Goal: Information Seeking & Learning: Learn about a topic

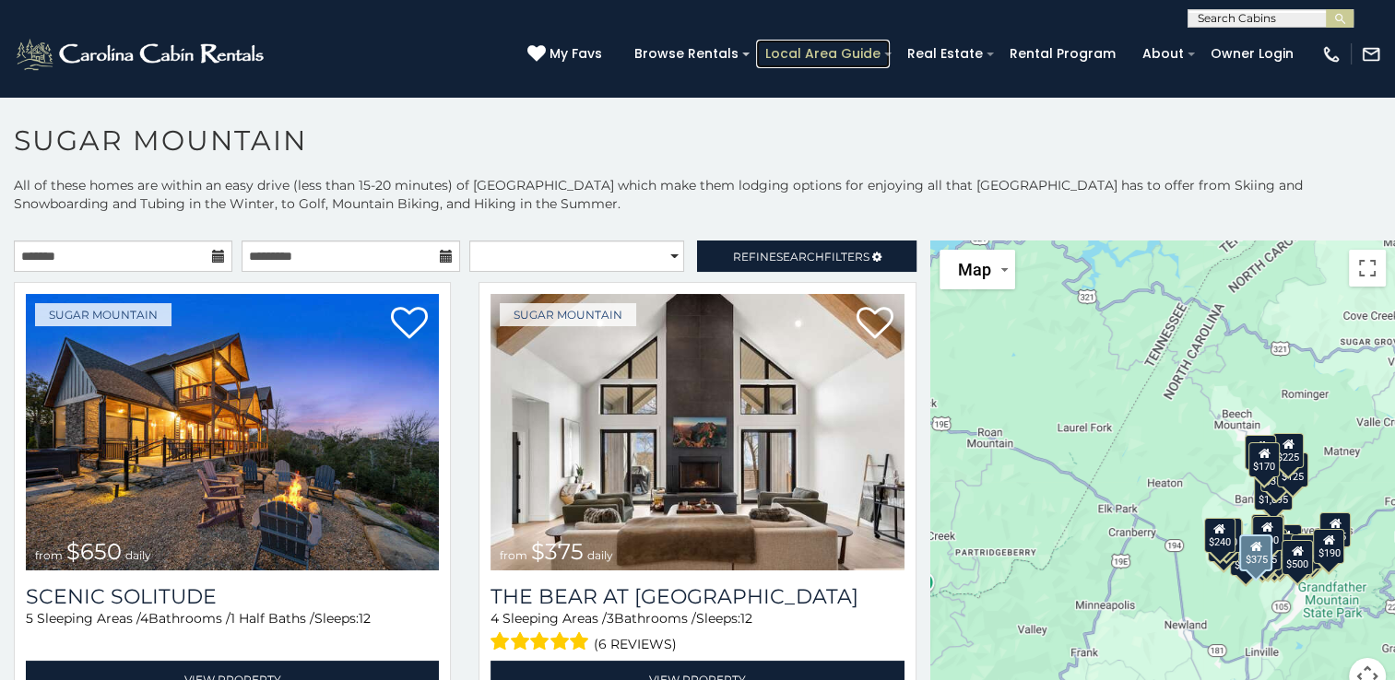
click at [881, 56] on link "Local Area Guide" at bounding box center [823, 54] width 134 height 29
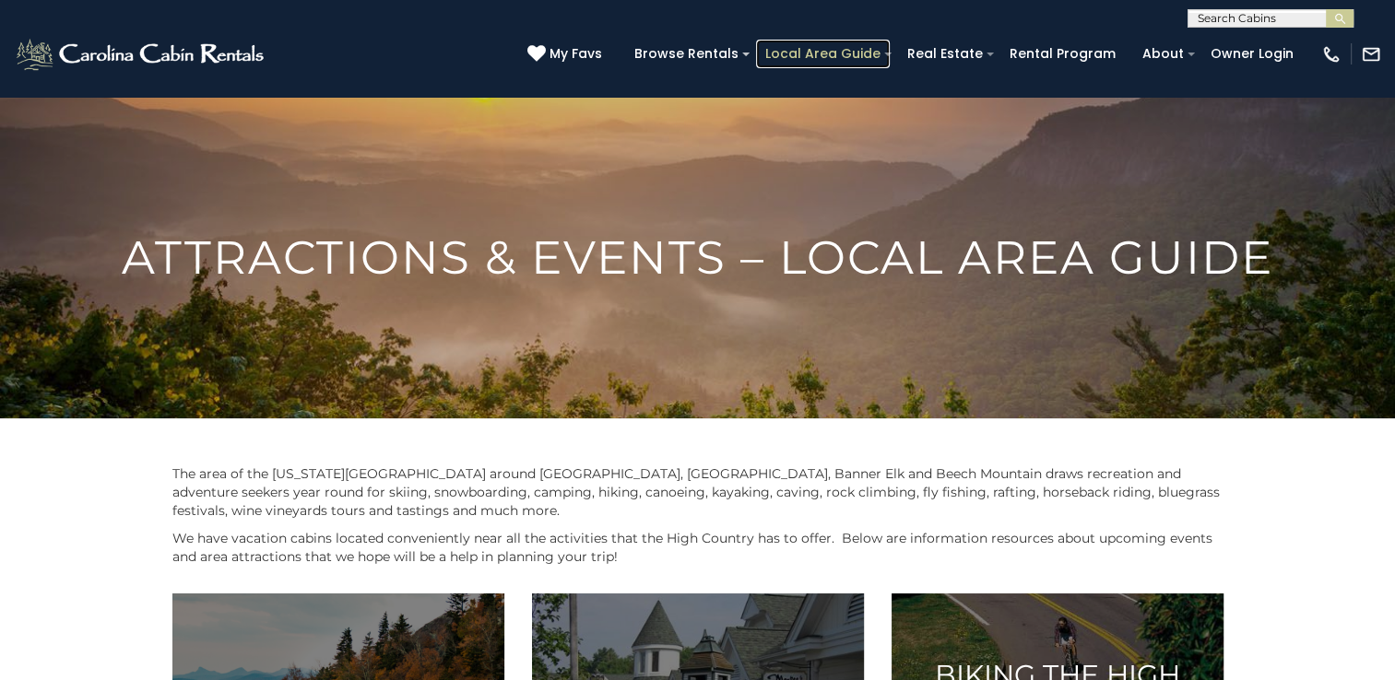
click at [885, 65] on link "Local Area Guide" at bounding box center [823, 54] width 134 height 29
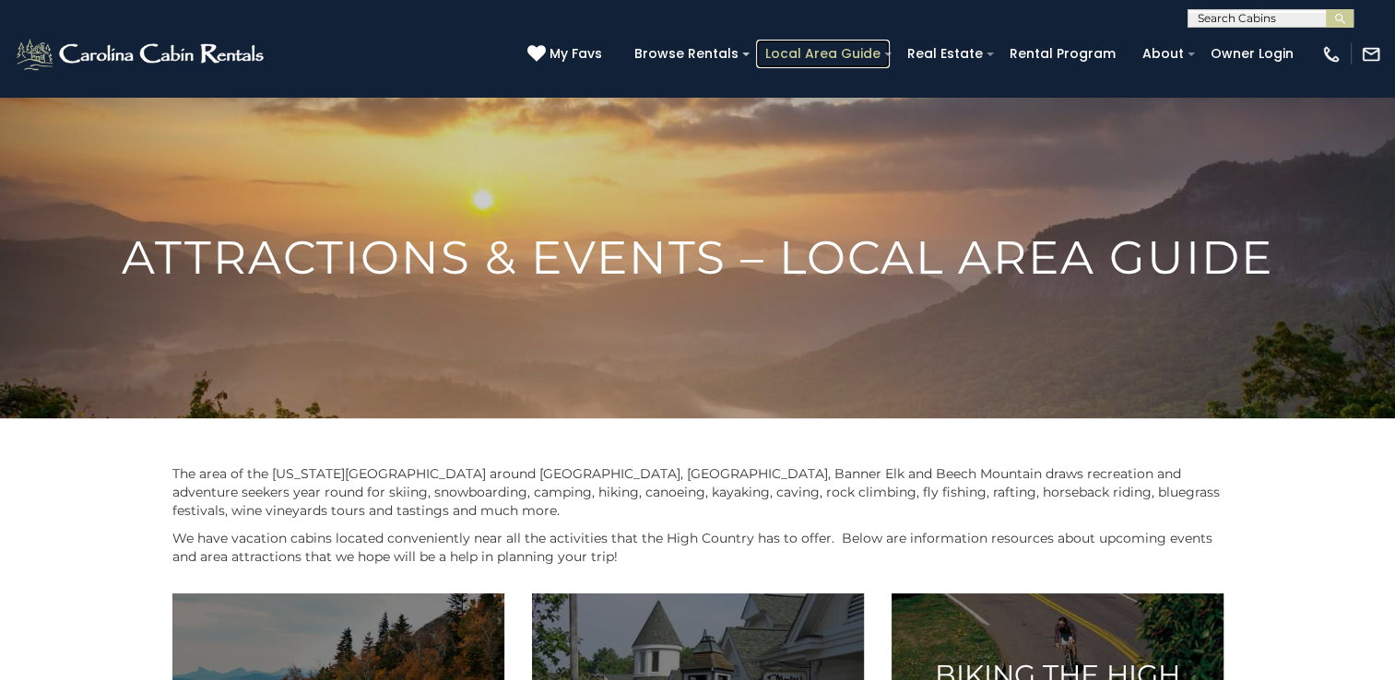
click at [870, 63] on link "Local Area Guide" at bounding box center [823, 54] width 134 height 29
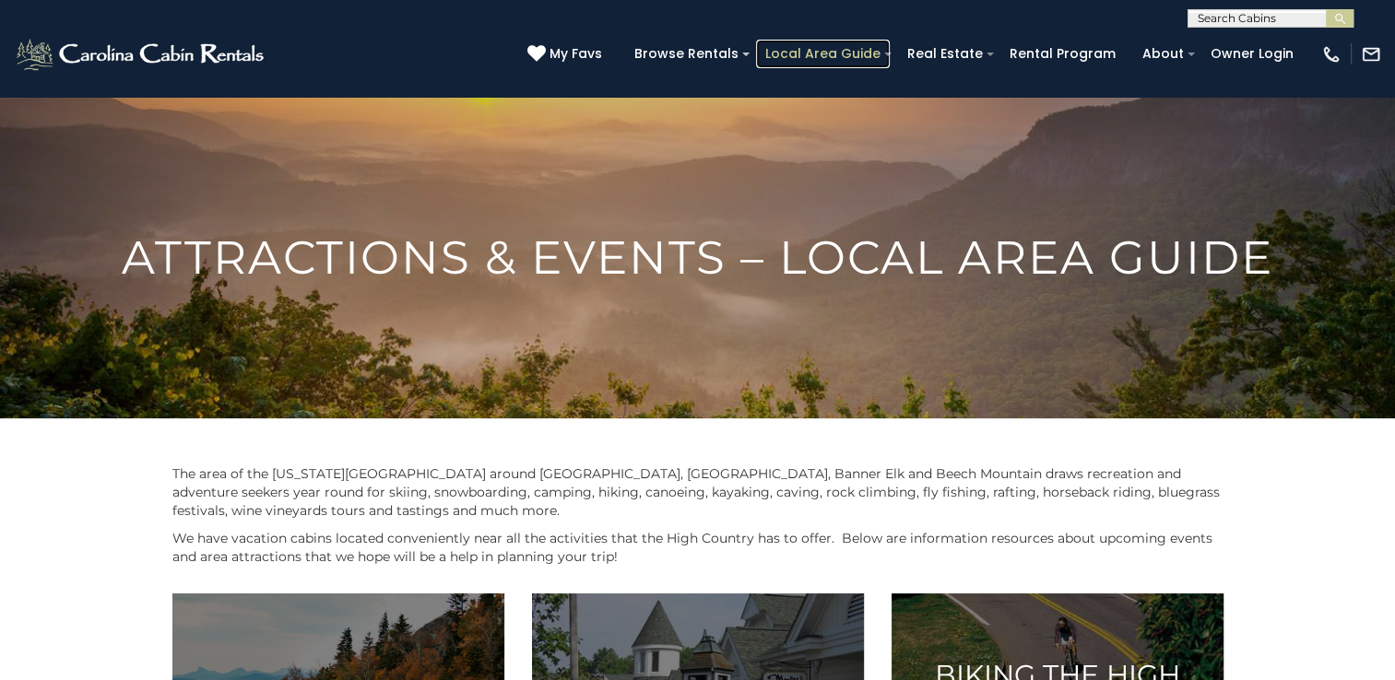
click at [881, 61] on link "Local Area Guide" at bounding box center [823, 54] width 134 height 29
click at [890, 63] on link "Local Area Guide" at bounding box center [823, 54] width 134 height 29
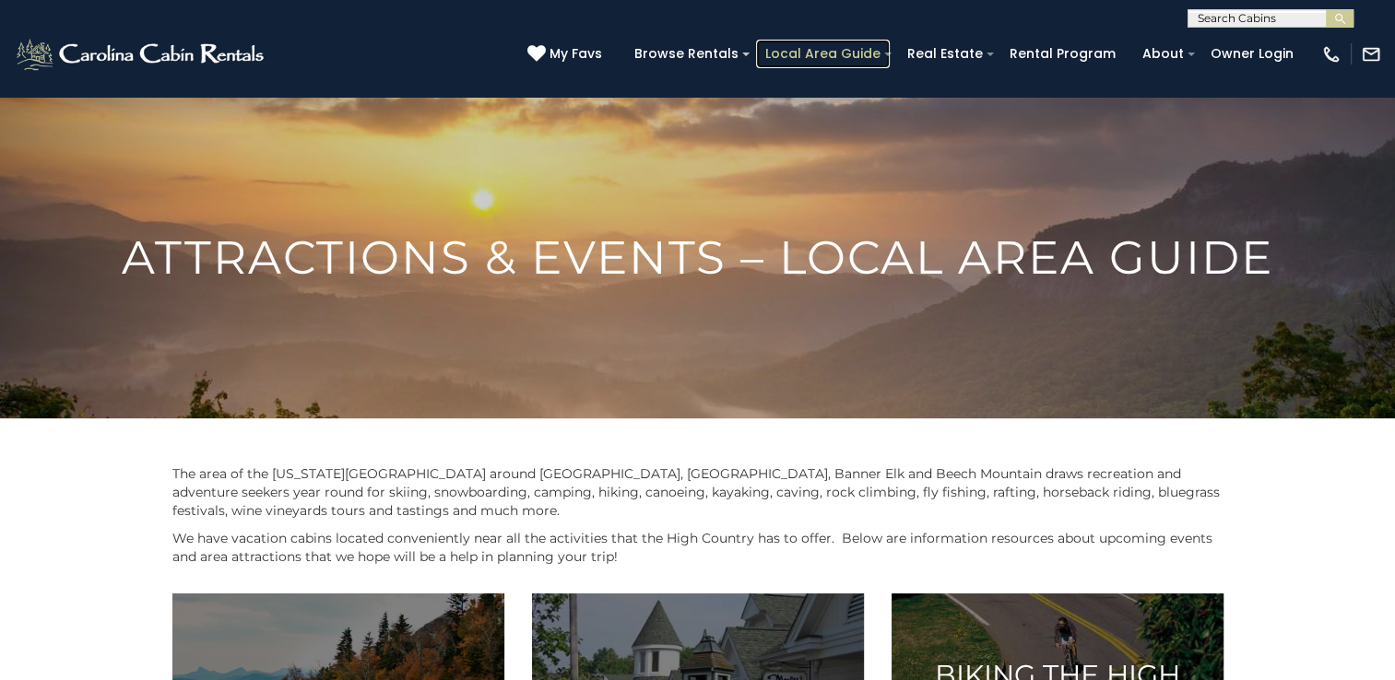
click at [890, 63] on link "Local Area Guide" at bounding box center [823, 54] width 134 height 29
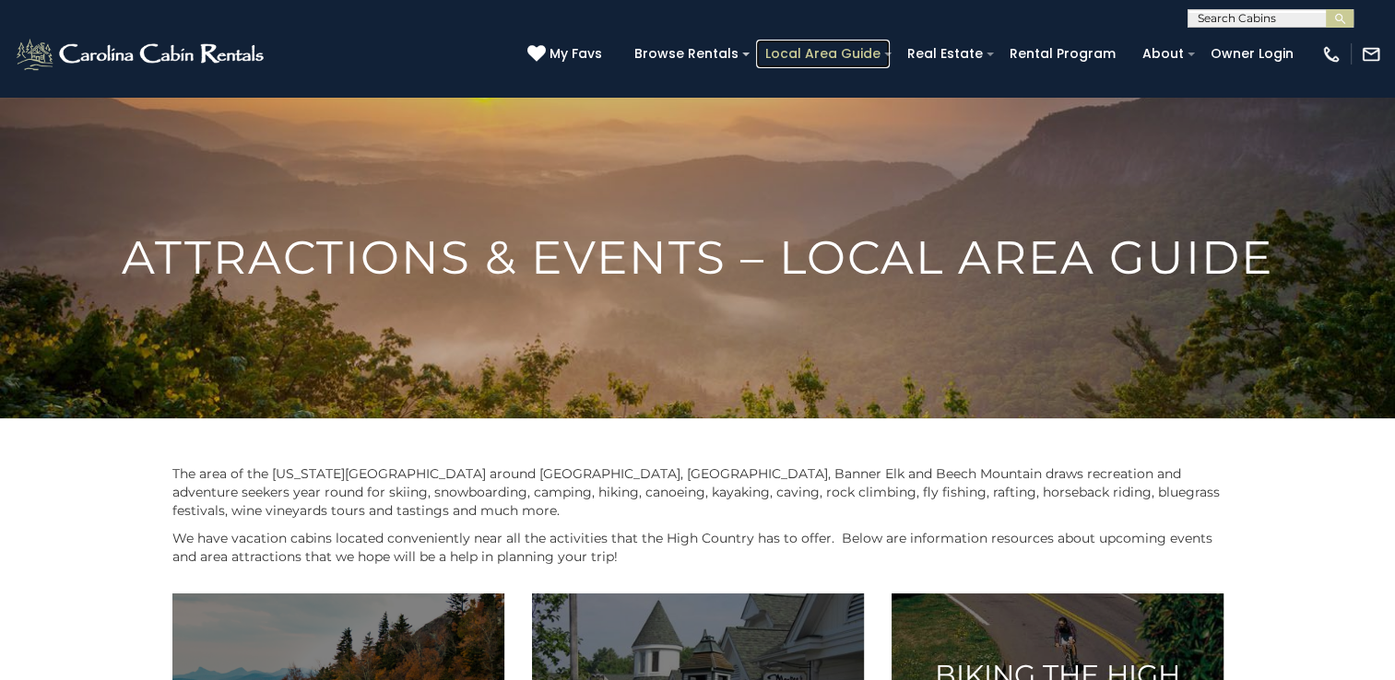
click at [890, 63] on link "Local Area Guide" at bounding box center [823, 54] width 134 height 29
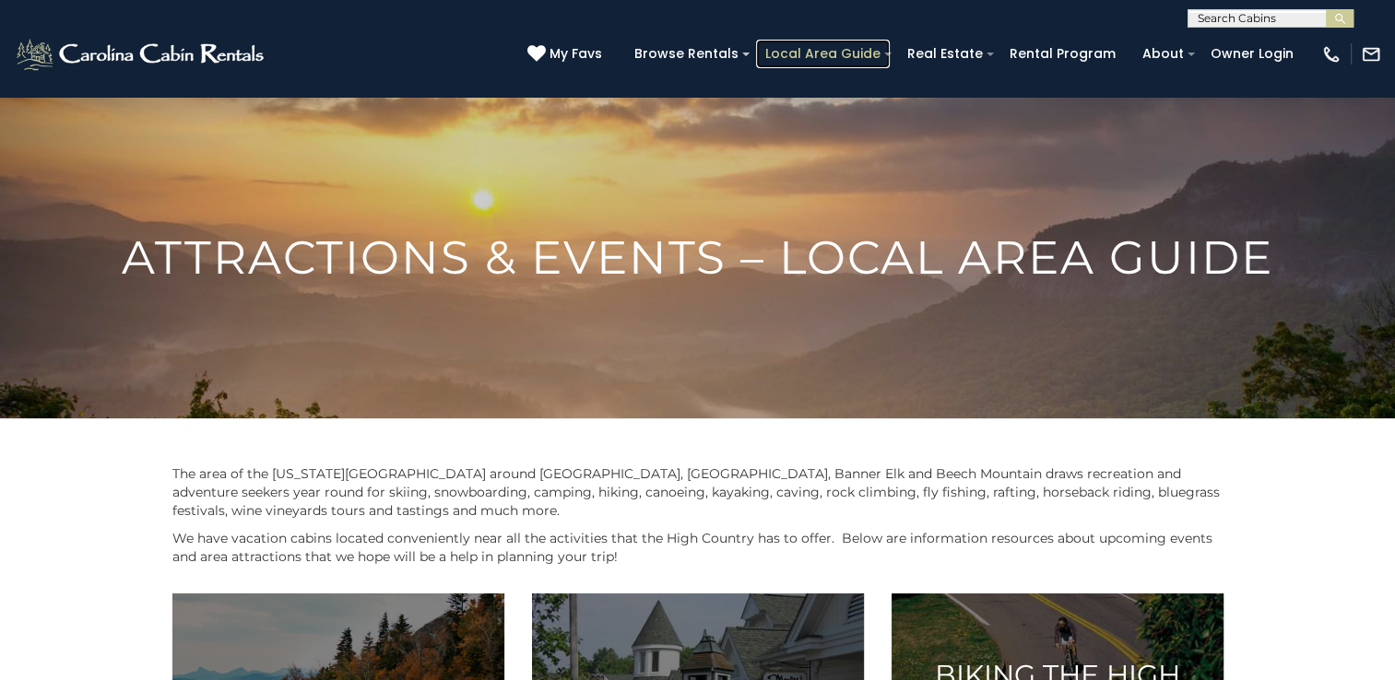
click at [890, 63] on link "Local Area Guide" at bounding box center [823, 54] width 134 height 29
click at [885, 107] on img at bounding box center [697, 370] width 1395 height 548
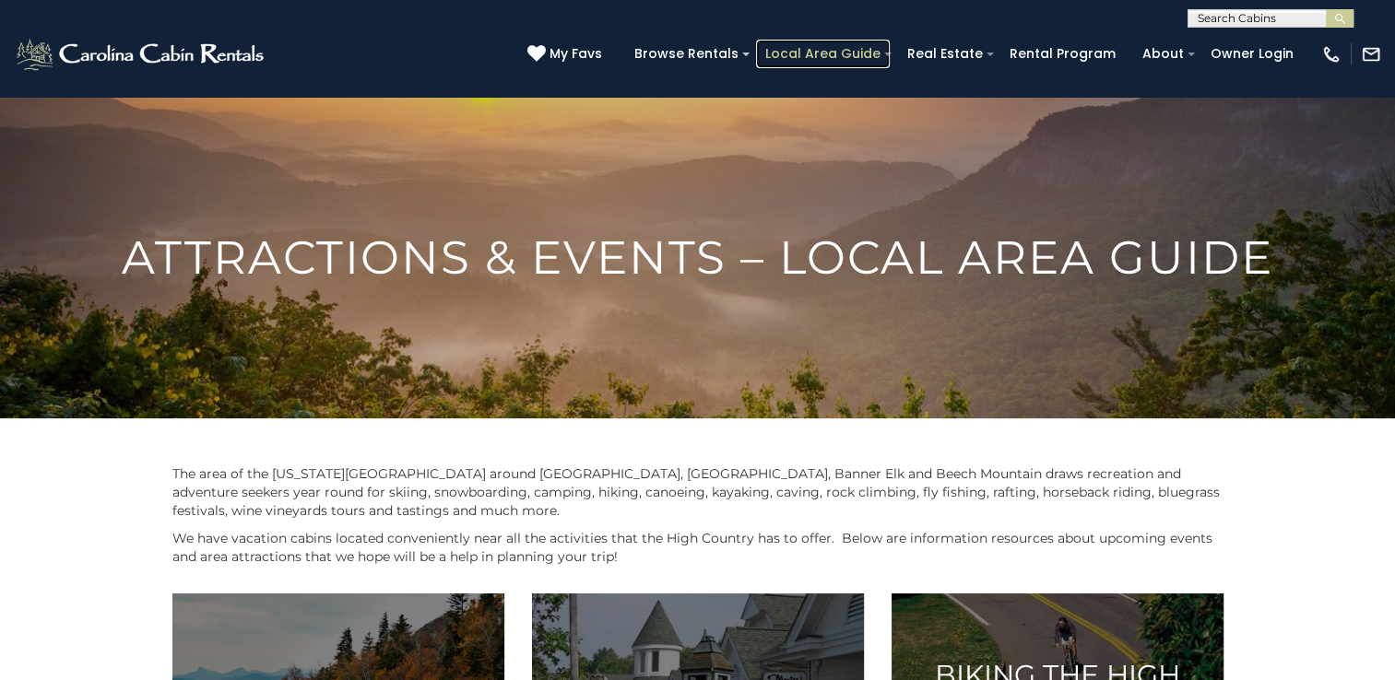
click at [889, 66] on link "Local Area Guide" at bounding box center [823, 54] width 134 height 29
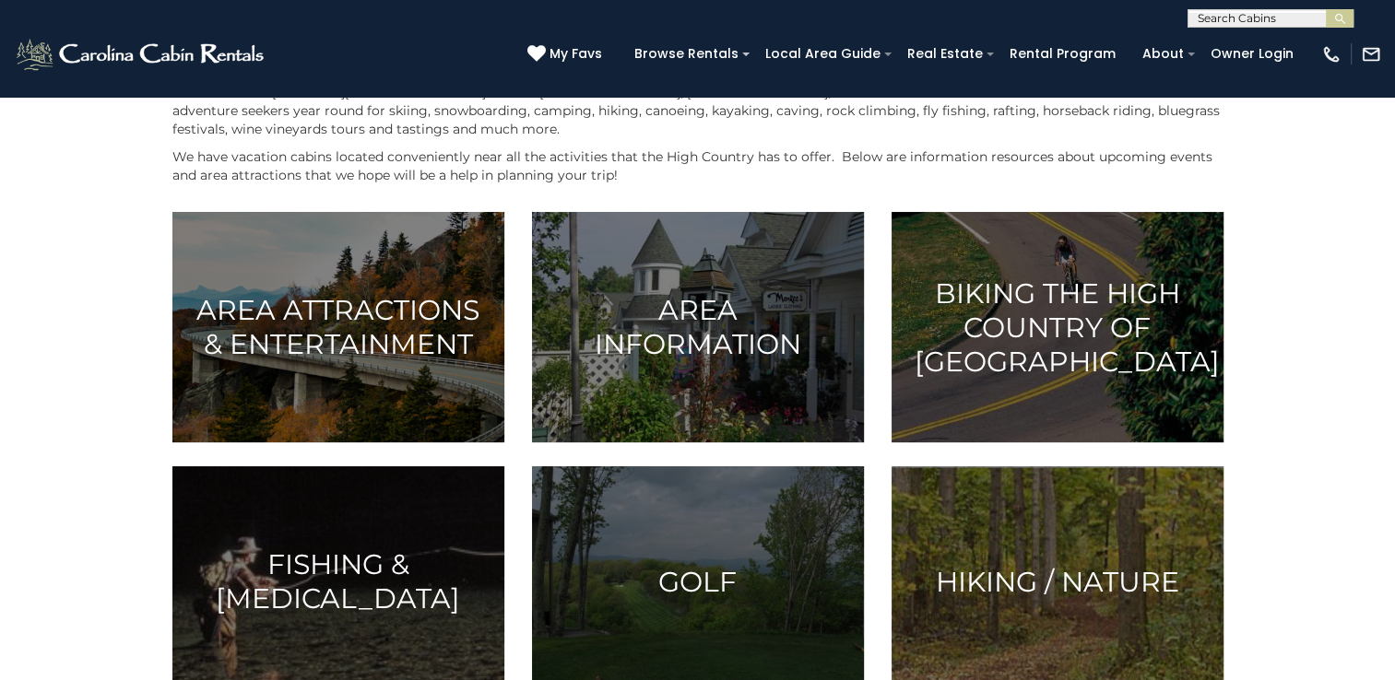
scroll to position [386, 0]
